Goal: Register for event/course

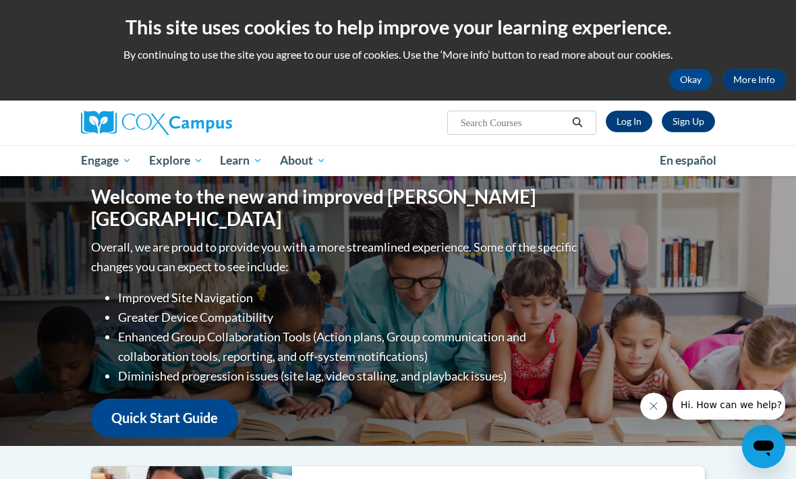
click at [535, 131] on input "Search..." at bounding box center [513, 123] width 108 height 16
type input "Early literacy"
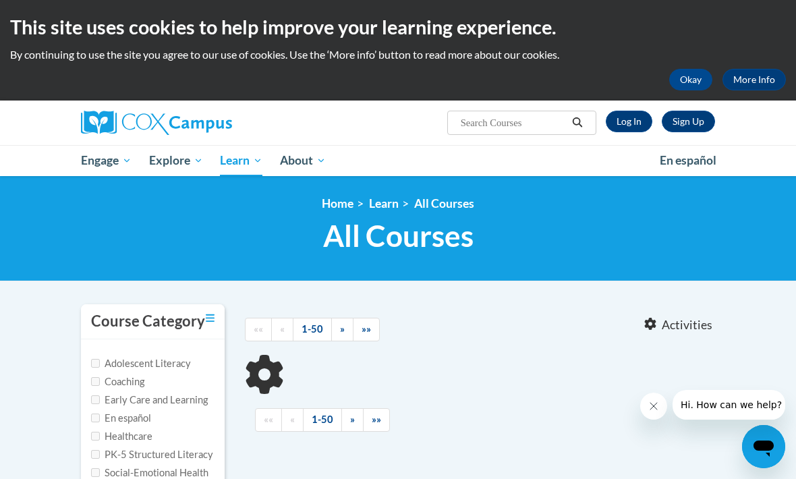
type input "Early literacy"
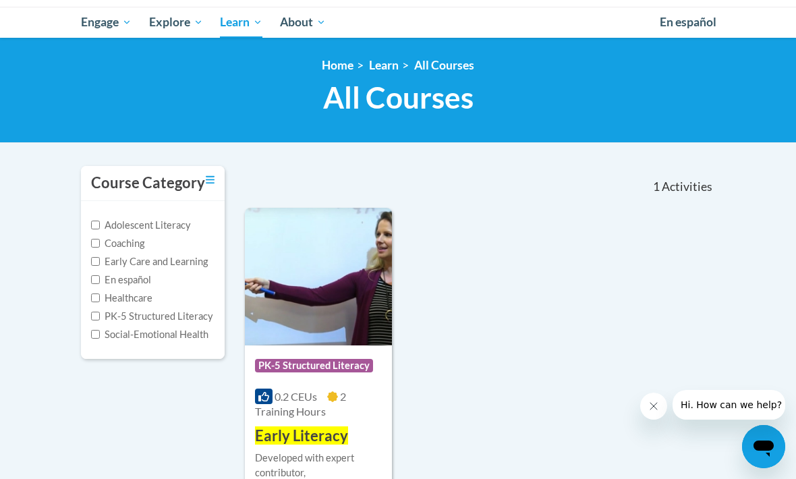
scroll to position [152, 0]
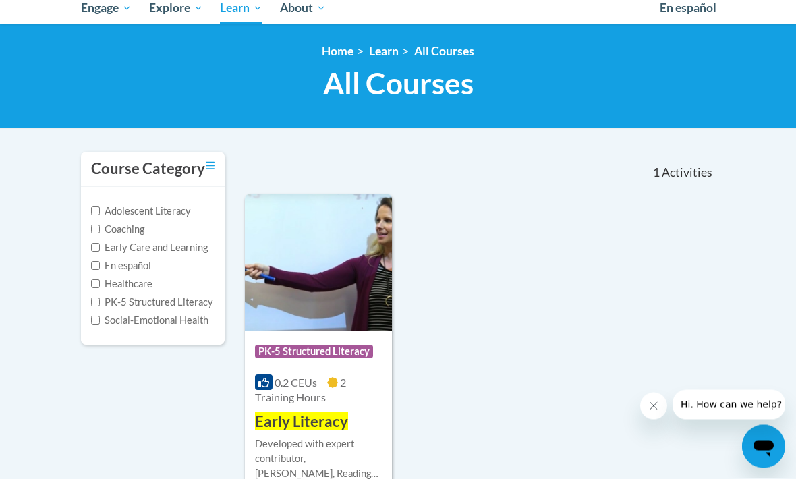
click at [313, 469] on div "Developed with expert contributor, Dr. Deborah Glaser, Reading Teacherʹs Top Te…" at bounding box center [318, 459] width 127 height 45
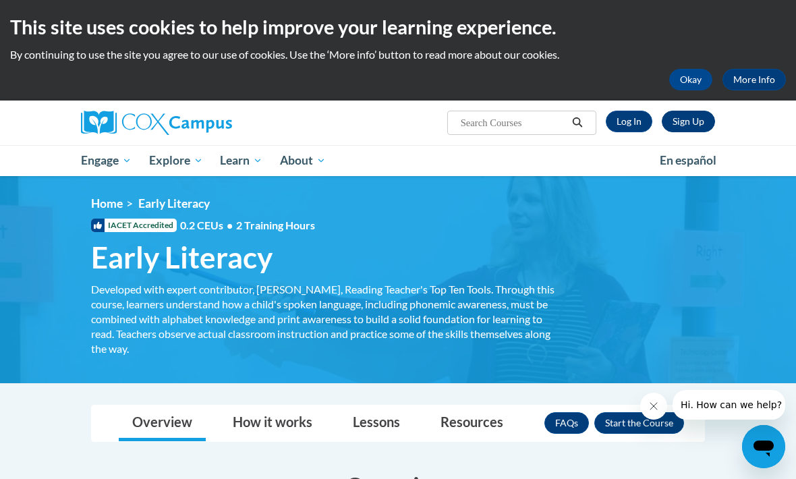
click at [685, 118] on link "Sign Up" at bounding box center [687, 122] width 53 height 22
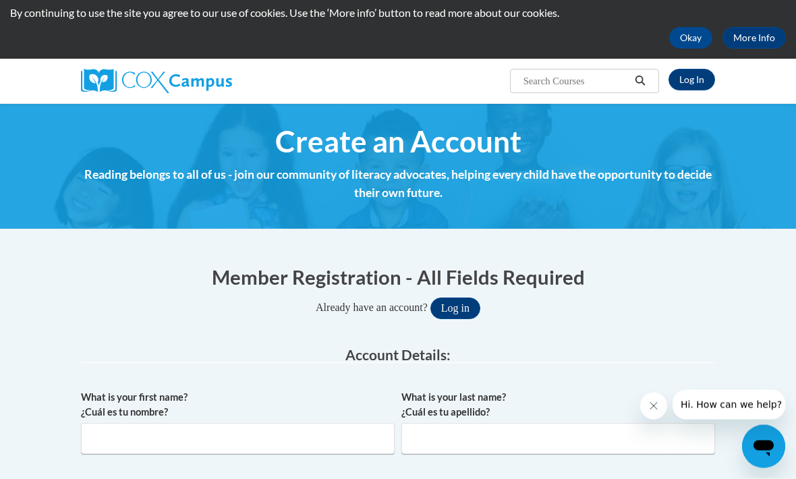
scroll to position [42, 0]
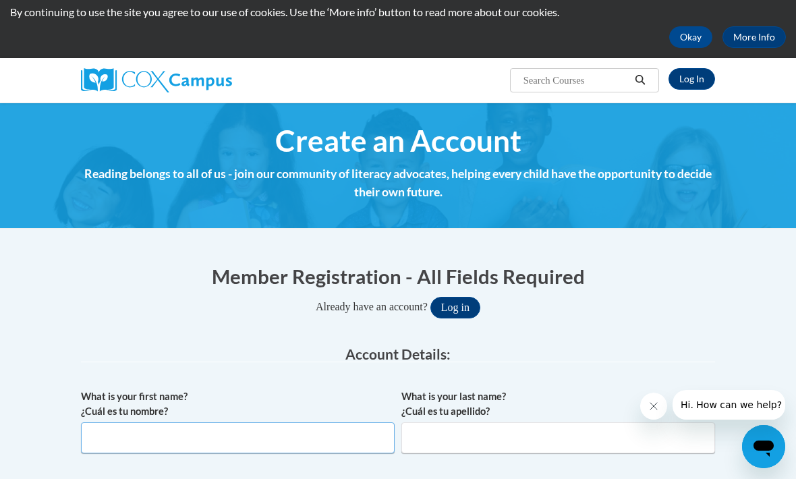
click at [141, 423] on input "What is your first name? ¿Cuál es tu nombre?" at bounding box center [238, 437] width 314 height 31
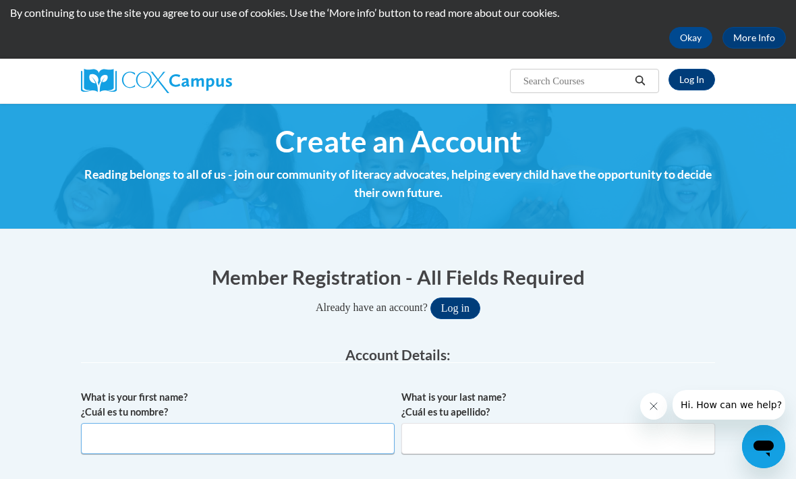
type input "s"
type input "SAUNDRA"
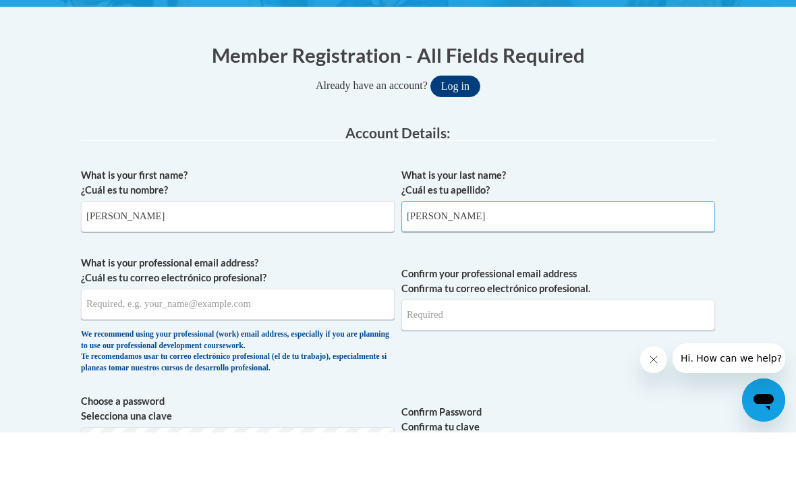
scroll to position [218, 0]
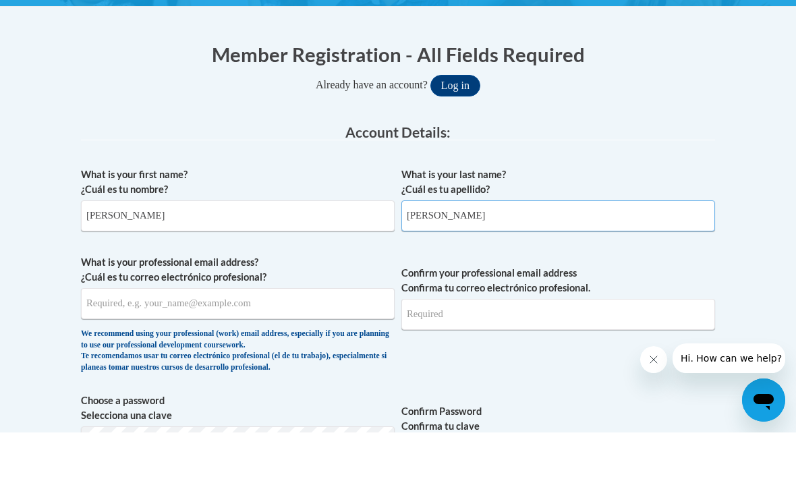
type input "TEASLEY"
click at [105, 334] on input "What is your professional email address? ¿Cuál es tu correo electrónico profesi…" at bounding box center [238, 349] width 314 height 31
type input "TEASLEYSAUNDRA01@OUTLOOK.COM"
click at [456, 345] on input "Confirm your professional email address Confirma tu correo electrónico profesio…" at bounding box center [558, 360] width 314 height 31
type input "TEASLEYSAUNDRA01@OUTLOOK.COM"
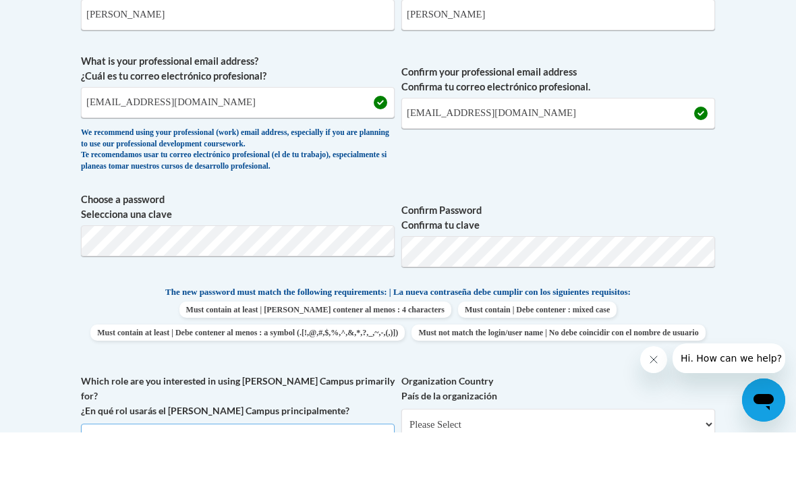
scroll to position [466, 0]
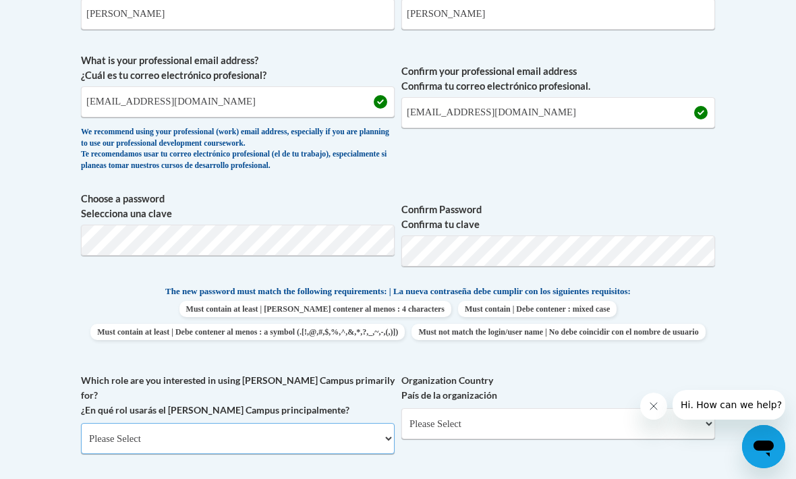
select select "fbf2d438-af2f-41f8-98f1-81c410e29de3"
select select "5e2af403-4f2c-4e49-a02f-103e55d7b75b"
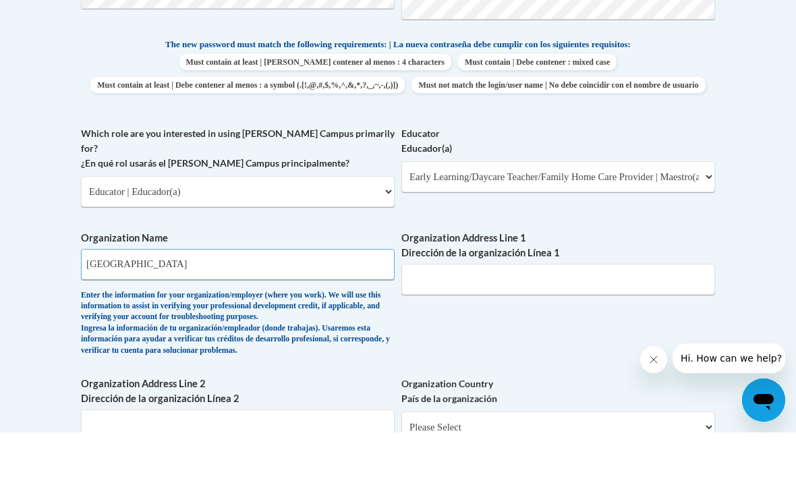
type input "Amana Academy"
click at [412, 310] on input "Organization Address Line 1 Dirección de la organización Línea 1" at bounding box center [558, 325] width 314 height 31
type input "2200 lake Park Drive"
click at [782, 478] on body "This site uses cookies to help improve your learning experience. By continuing …" at bounding box center [398, 302] width 796 height 1936
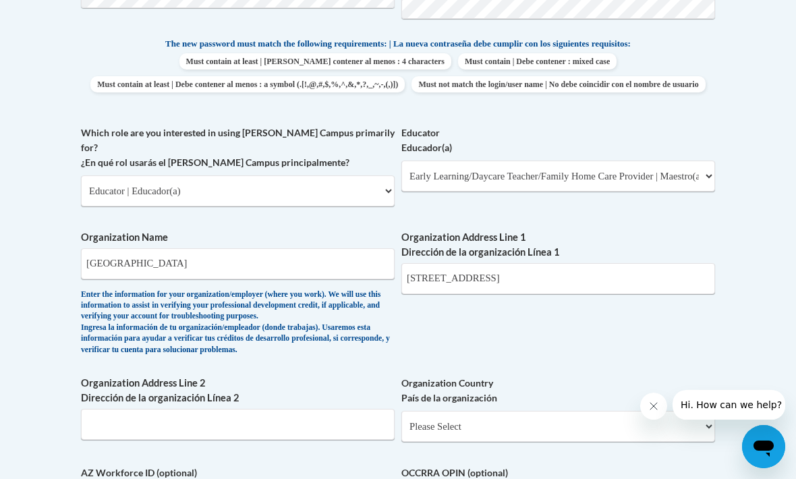
click at [359, 475] on div "Member Registration - All Fields Required Already have an account? Log in Prefe…" at bounding box center [398, 233] width 634 height 1285
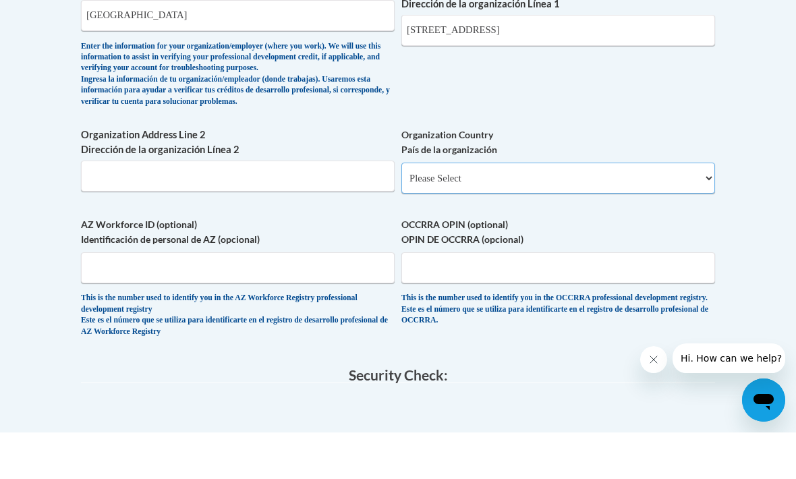
scroll to position [962, 0]
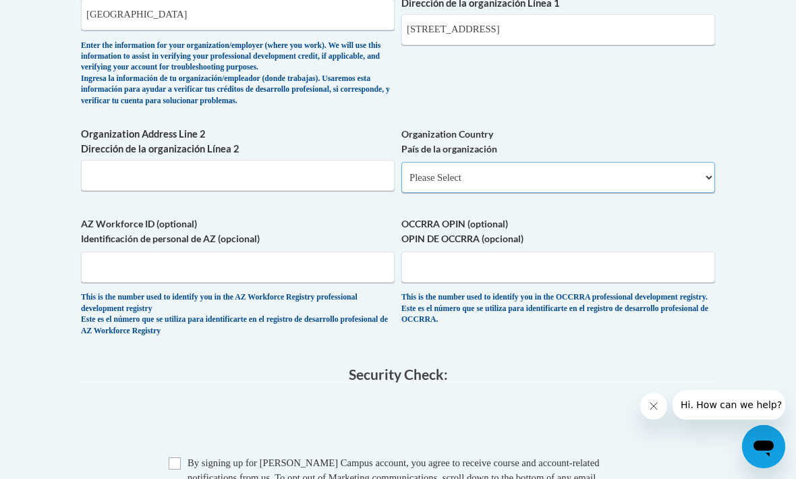
select select "ad49bcad-a171-4b2e-b99c-48b446064914"
select select
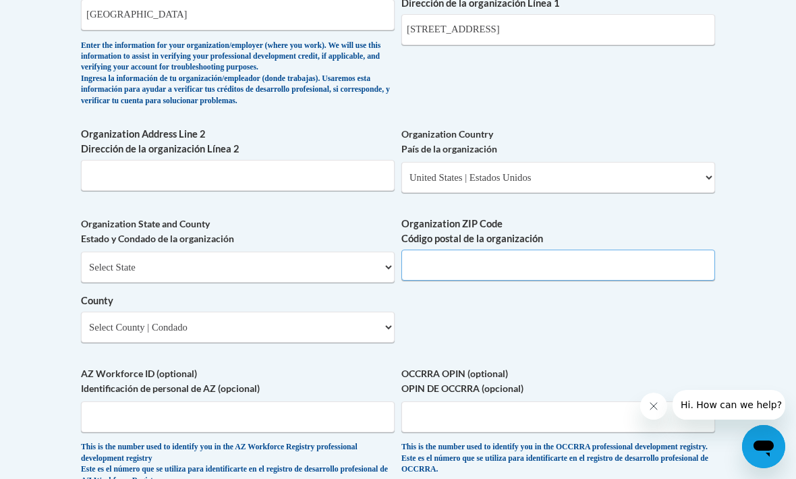
click at [500, 249] on input "Organization ZIP Code Código postal de la organización" at bounding box center [558, 264] width 314 height 31
type input "30080"
select select "Georgia"
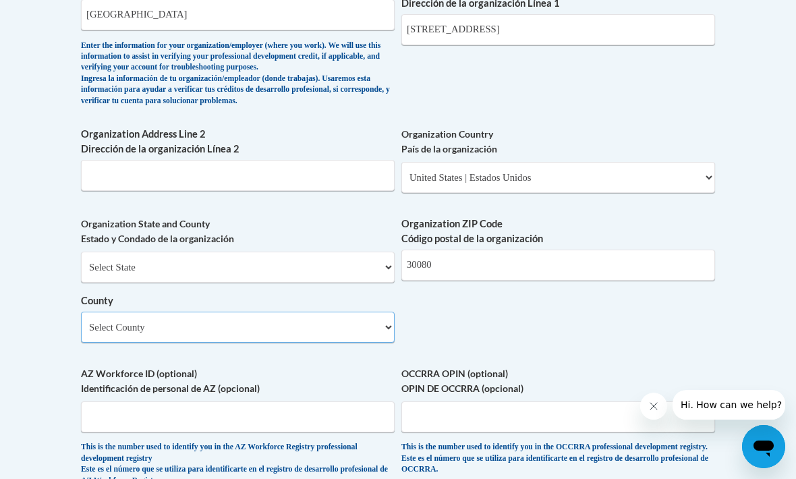
select select "Bryan"
click at [200, 401] on input "AZ Workforce ID (optional) Identificación de personal de AZ (opcional)" at bounding box center [238, 416] width 314 height 31
type input "Cobb"
click at [450, 402] on input "OCCRRA OPIN (optional) OPIN DE OCCRRA (opcional)" at bounding box center [558, 417] width 314 height 31
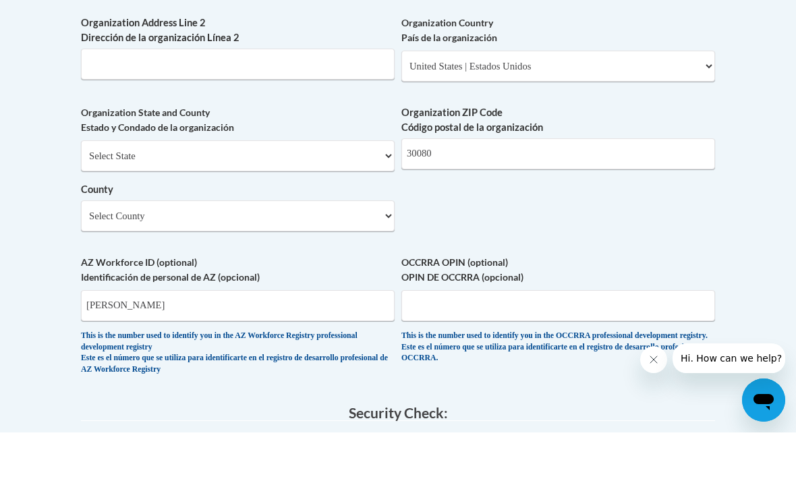
scroll to position [1074, 0]
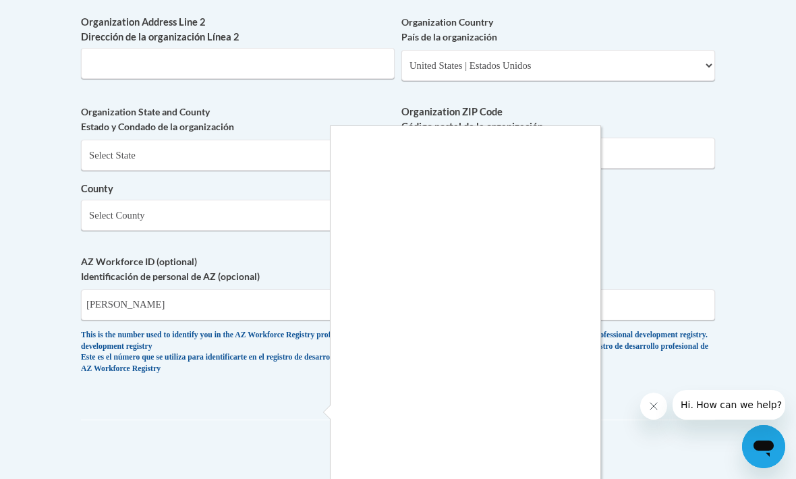
click at [175, 461] on div at bounding box center [398, 239] width 796 height 479
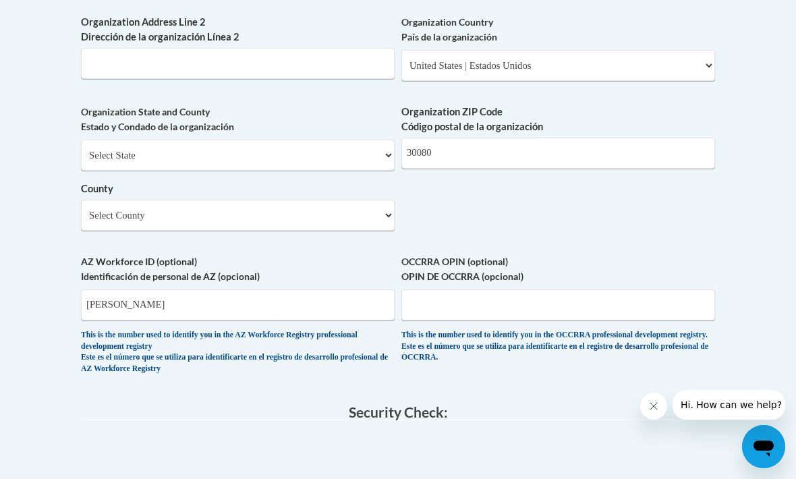
checkbox input "true"
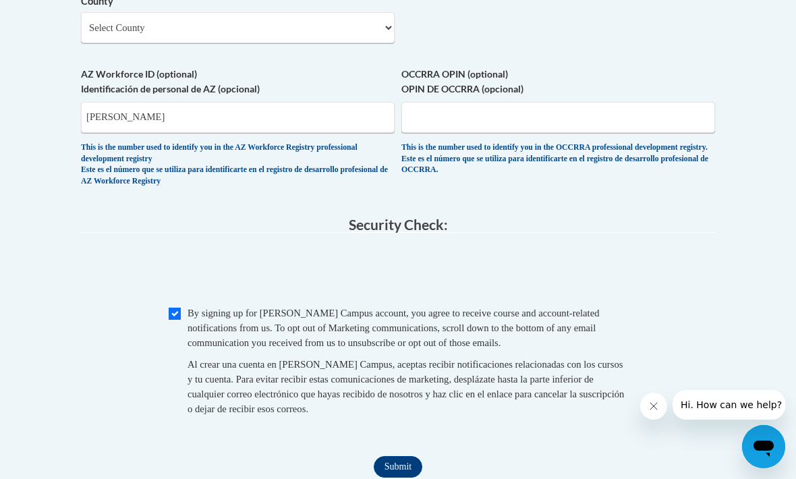
scroll to position [1264, 0]
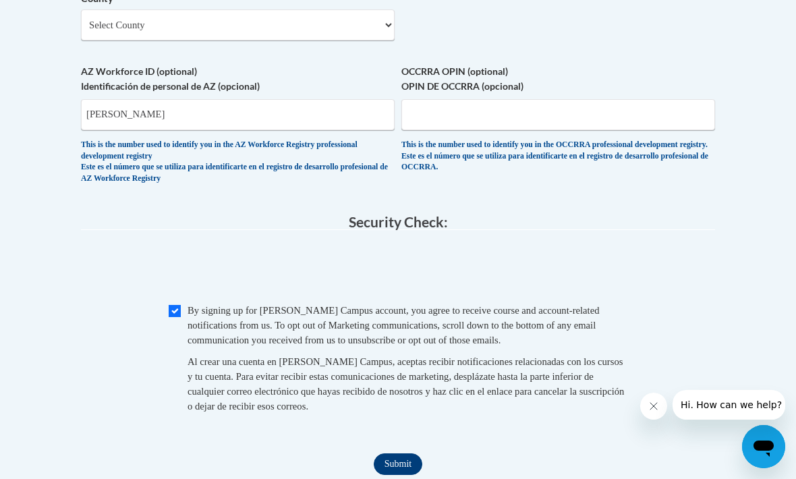
click at [390, 453] on input "Submit" at bounding box center [398, 464] width 49 height 22
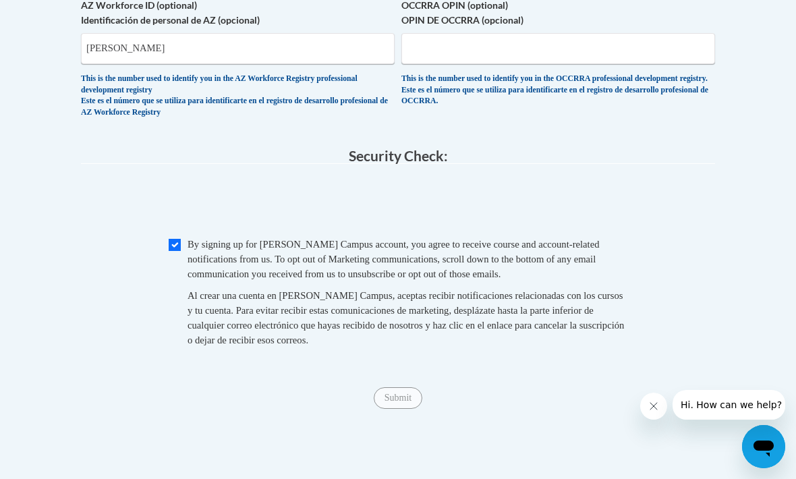
scroll to position [1328, 0]
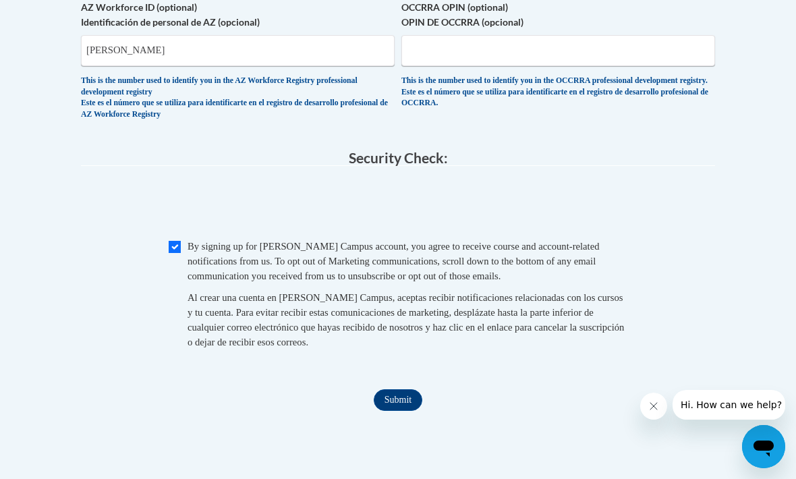
click at [396, 389] on input "Submit" at bounding box center [398, 400] width 49 height 22
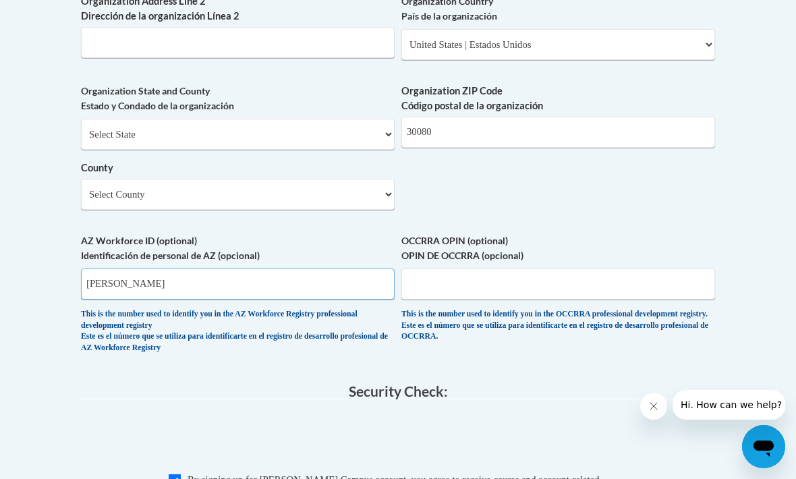
click at [261, 268] on input "Cobb" at bounding box center [238, 283] width 314 height 31
type input "C"
select select "Cobb"
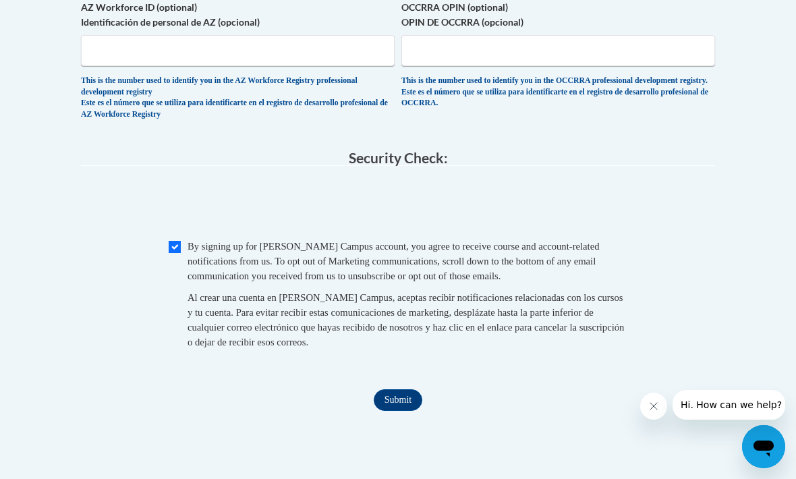
scroll to position [1342, 0]
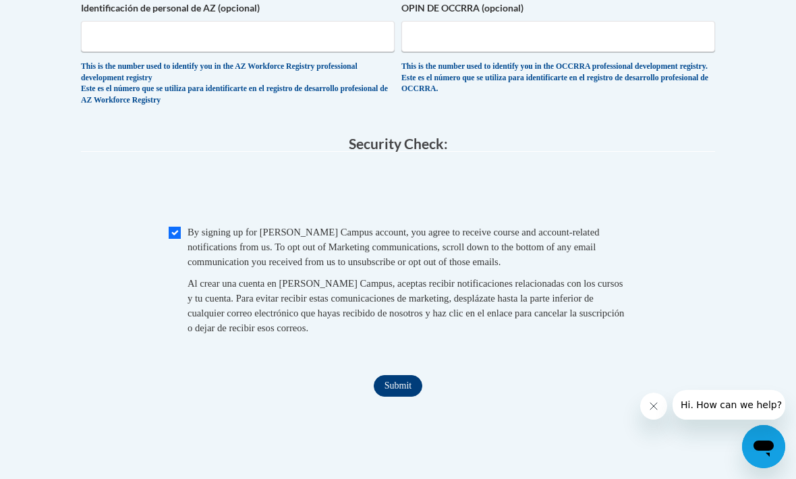
click at [394, 375] on input "Submit" at bounding box center [398, 386] width 49 height 22
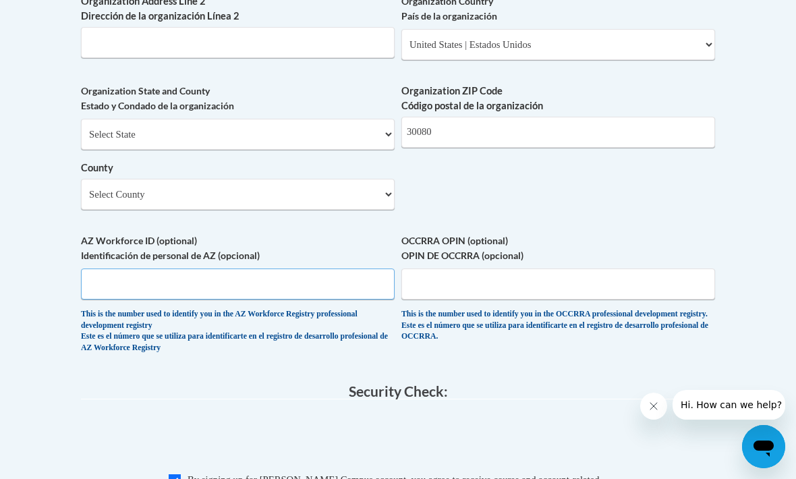
click at [281, 268] on input "AZ Workforce ID (optional) Identificación de personal de AZ (opcional)" at bounding box center [238, 283] width 314 height 31
